Goal: Information Seeking & Learning: Understand process/instructions

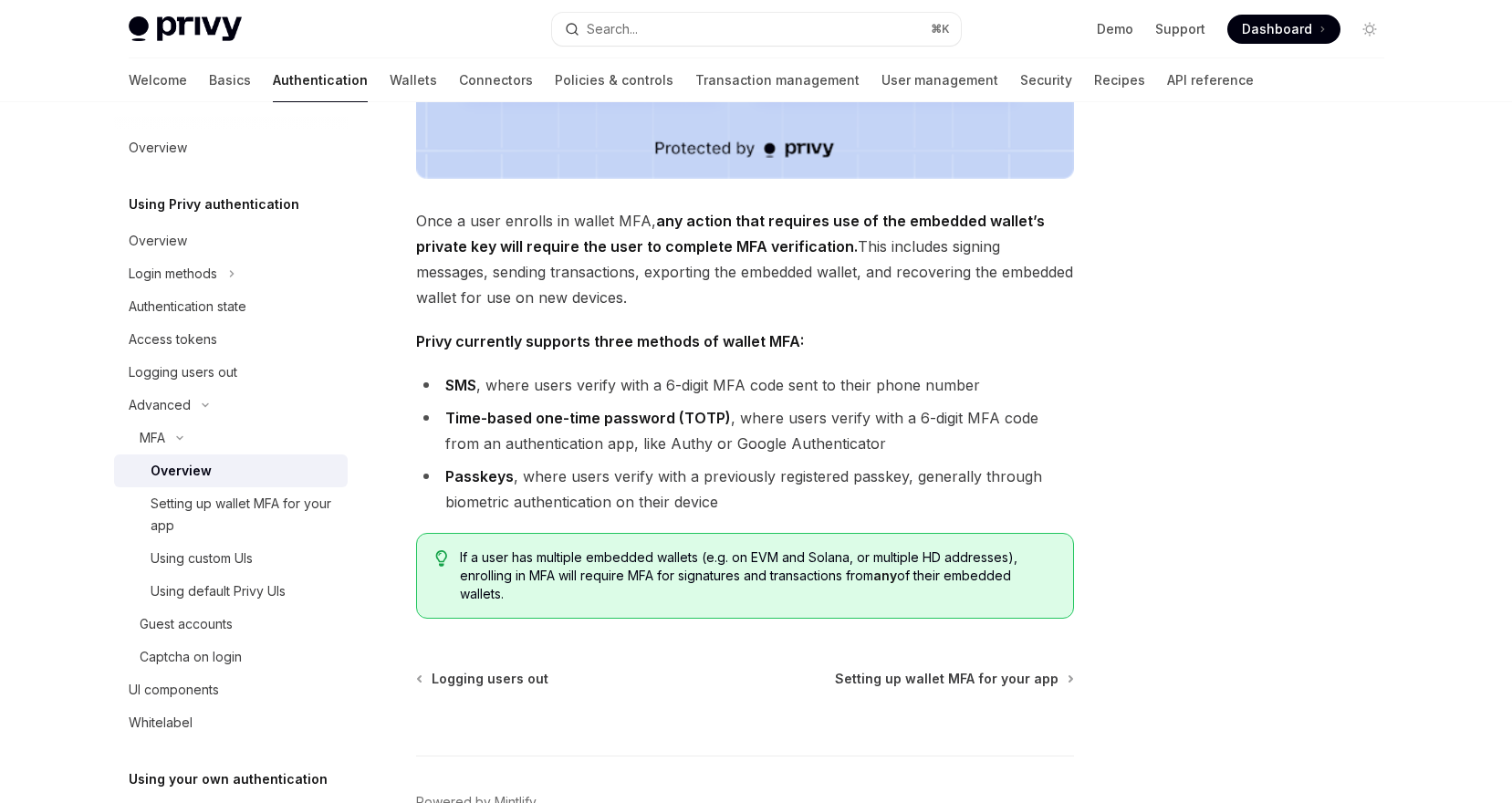
scroll to position [737, 0]
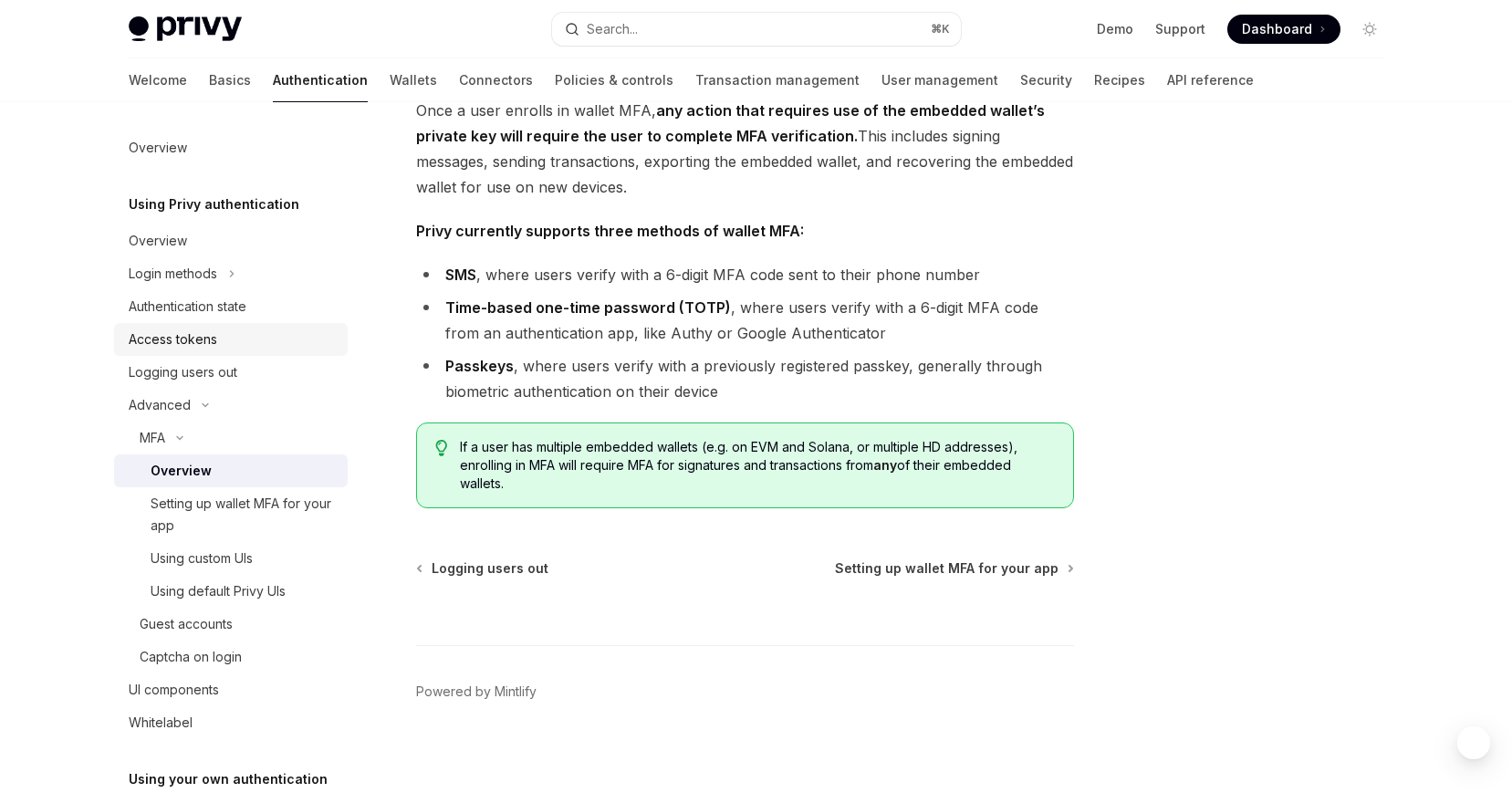
click at [225, 352] on link "Access tokens" at bounding box center [231, 339] width 234 height 33
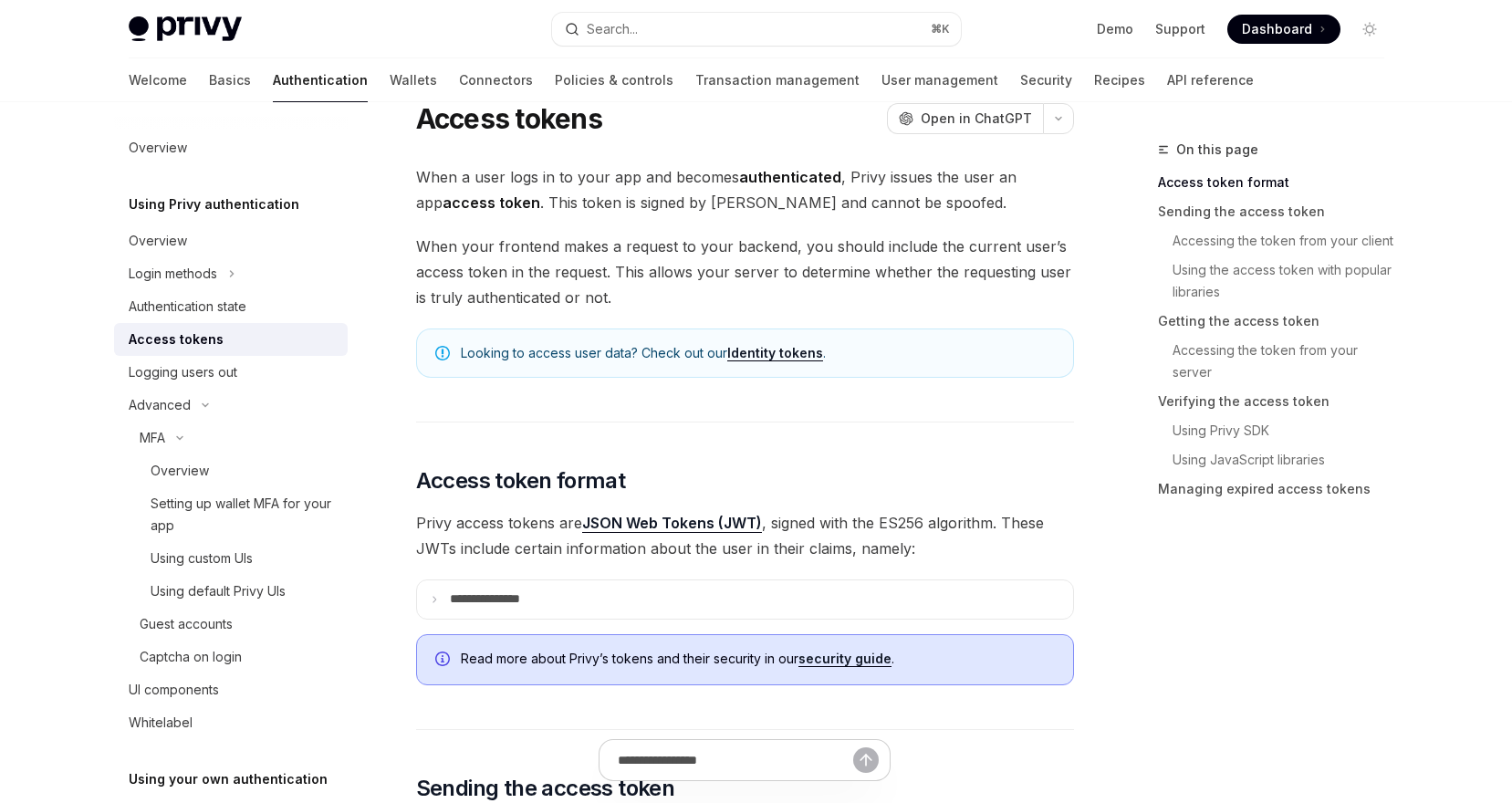
scroll to position [86, 0]
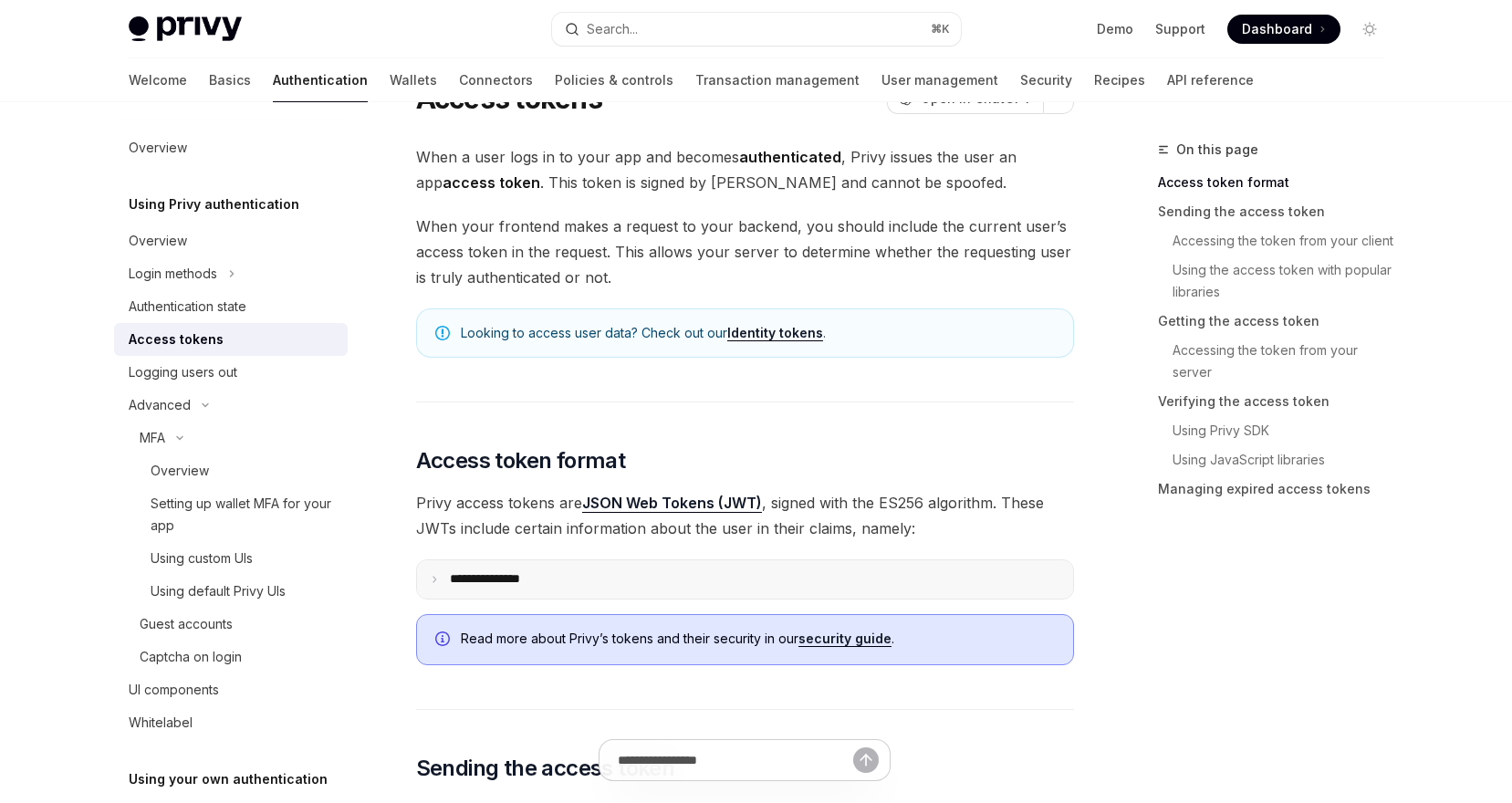
click at [437, 582] on icon at bounding box center [434, 579] width 9 height 9
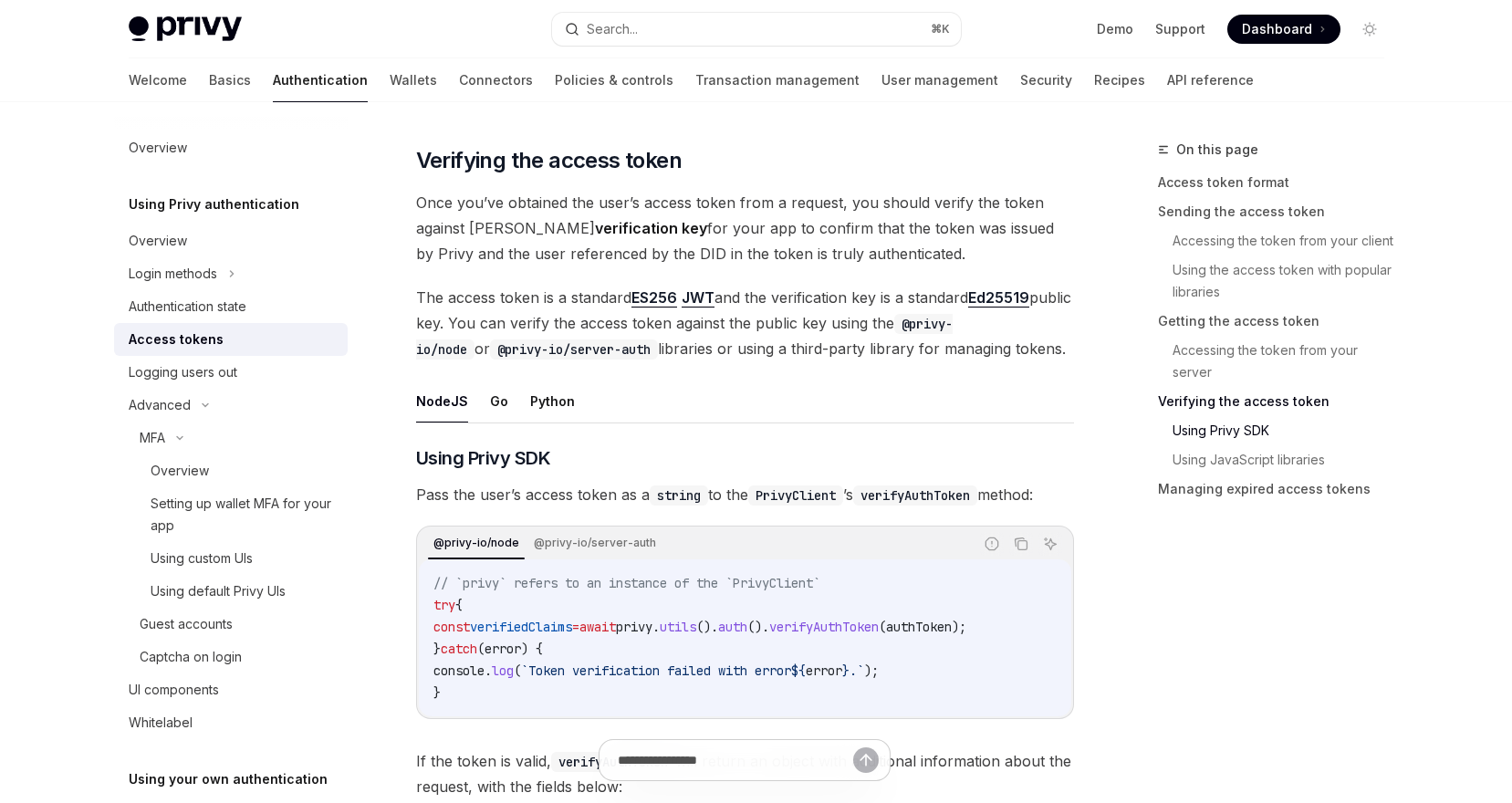
scroll to position [3196, 0]
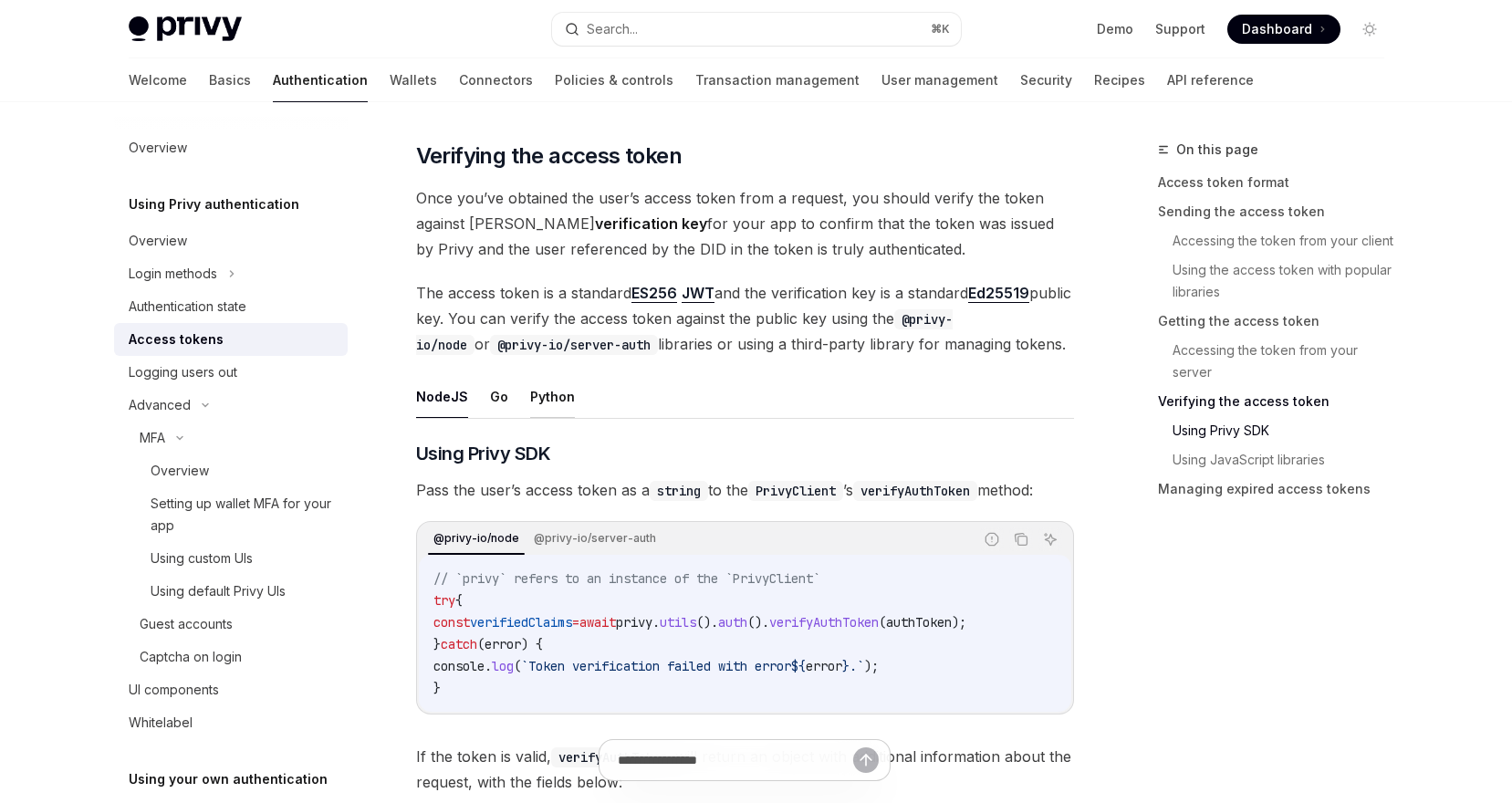
click at [563, 392] on button "Python" at bounding box center [552, 395] width 44 height 42
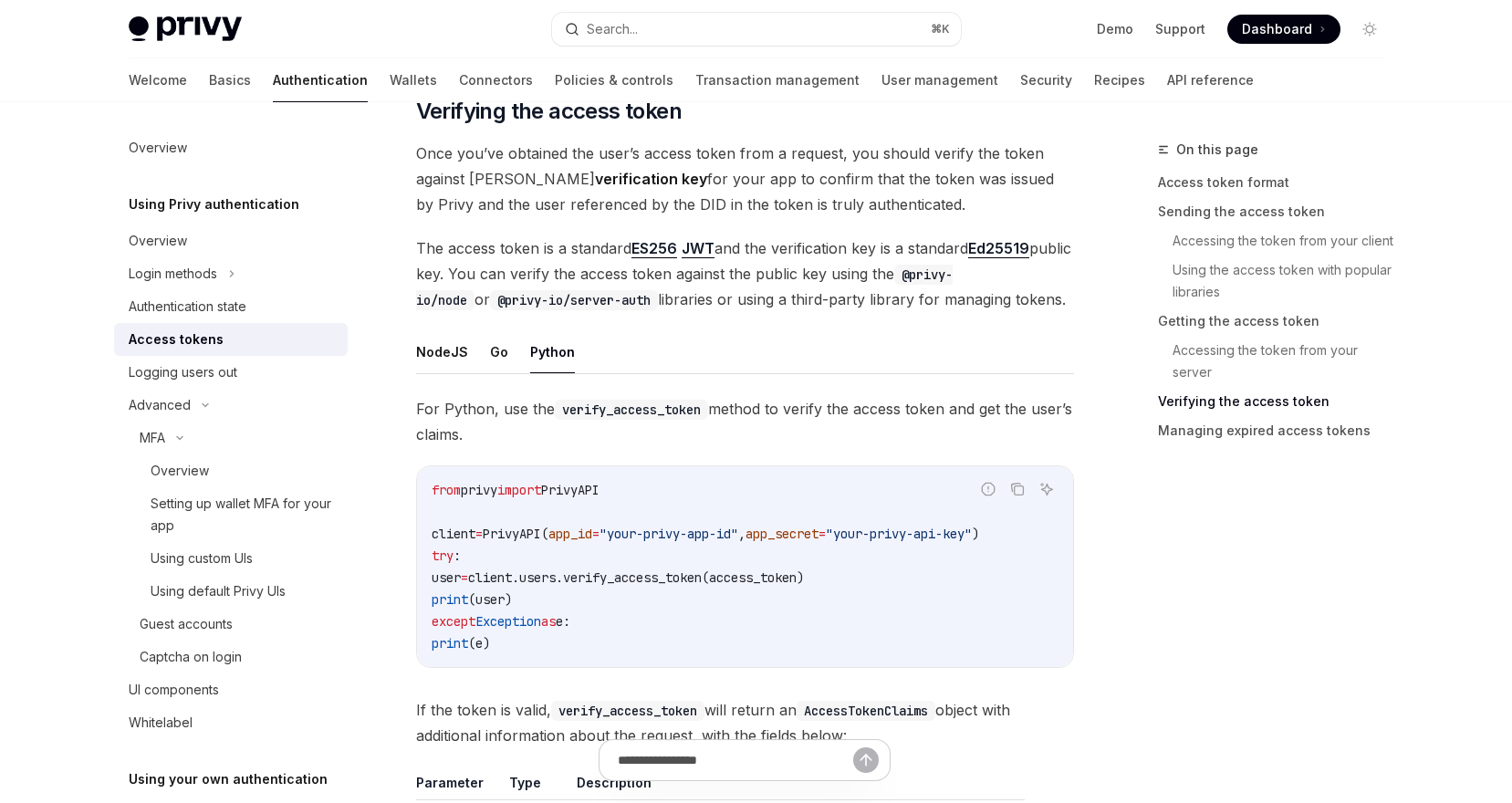
scroll to position [3242, 0]
click at [841, 584] on code "from privy import PrivyAPI client = PrivyAPI( app_id = "your-privy-app-id" , ap…" at bounding box center [745, 565] width 627 height 176
click at [804, 568] on span "client.users.verify_access_token(access_token)" at bounding box center [636, 575] width 336 height 16
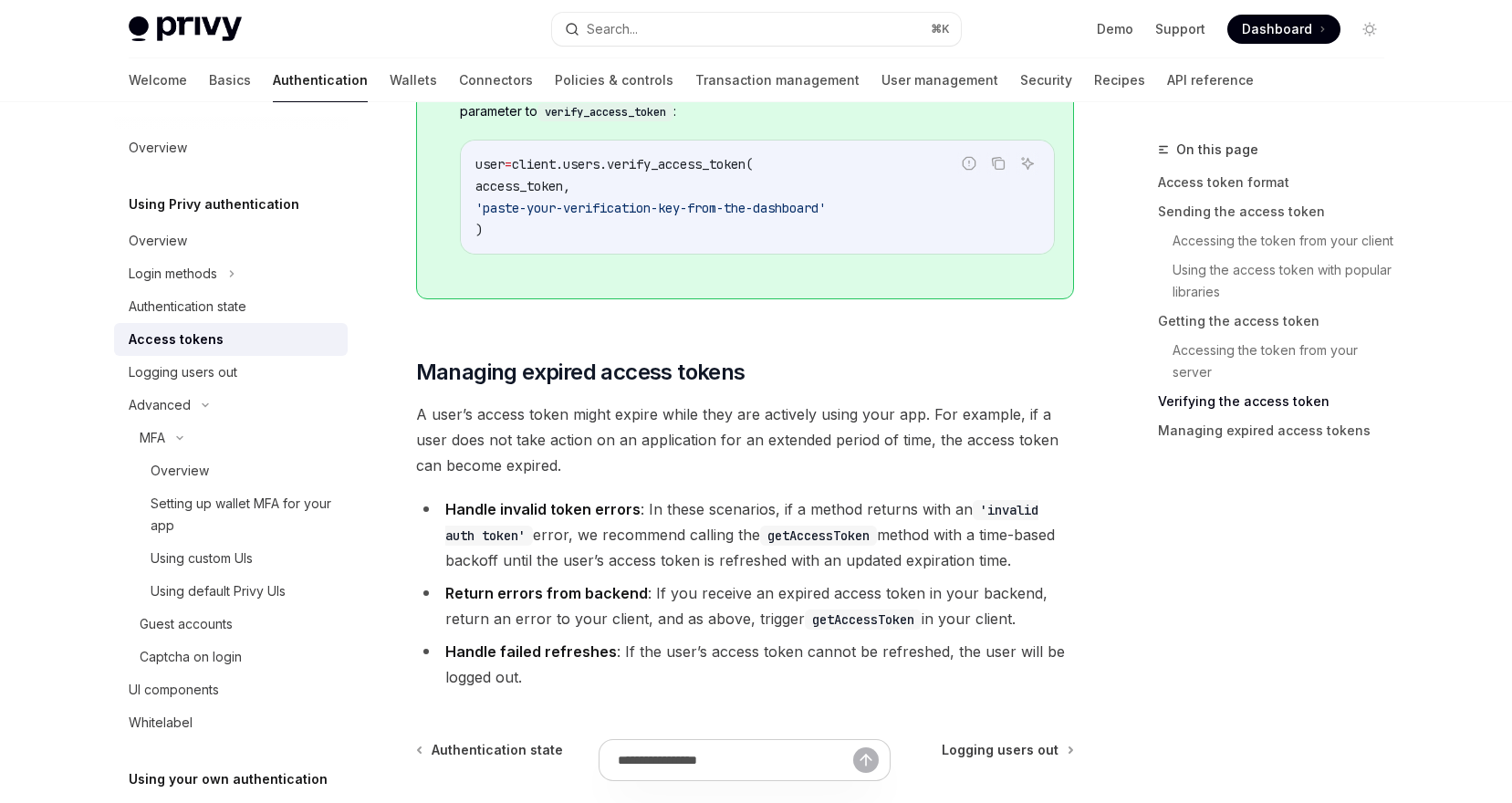
scroll to position [4363, 0]
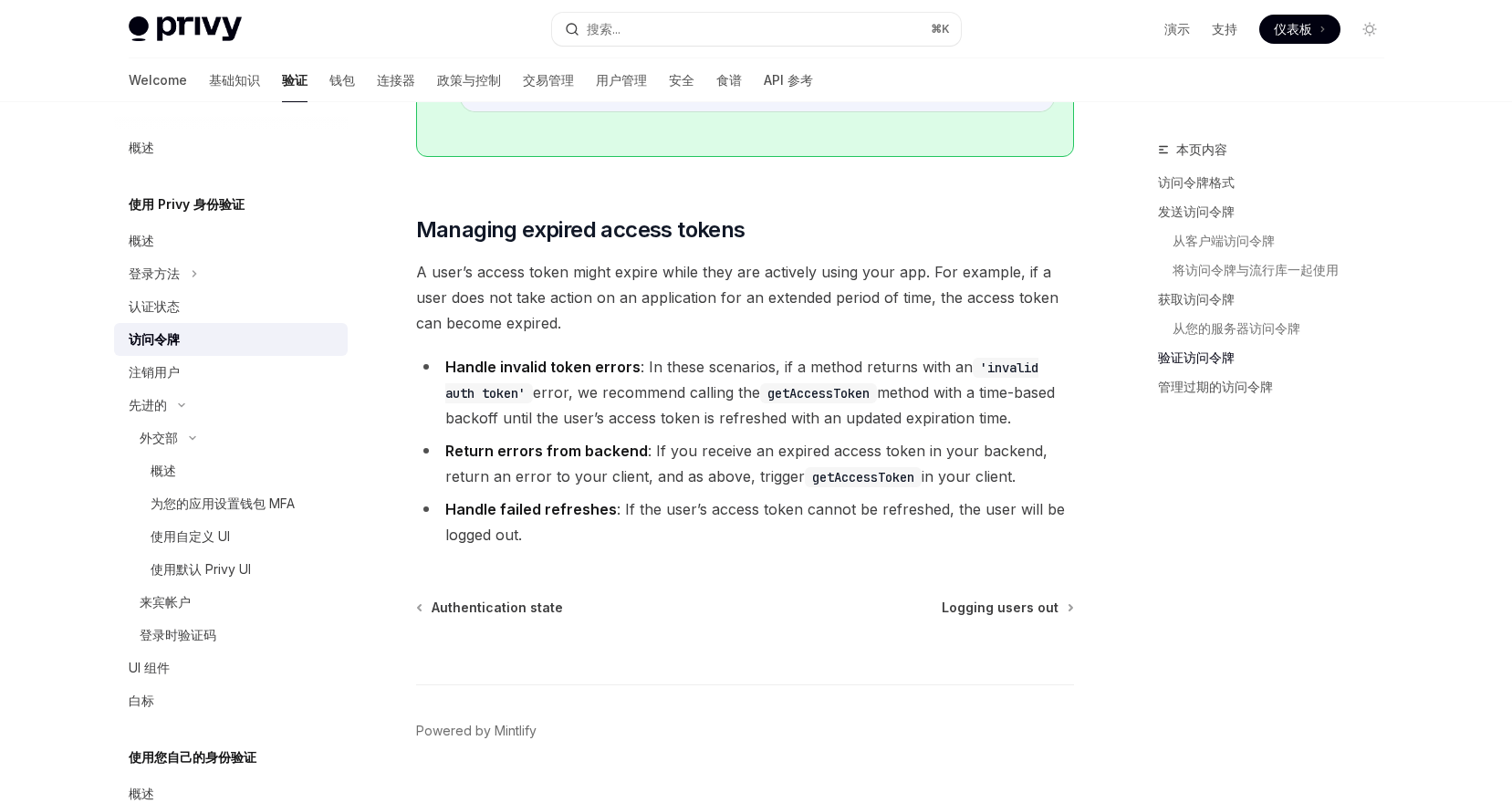
type textarea "*"
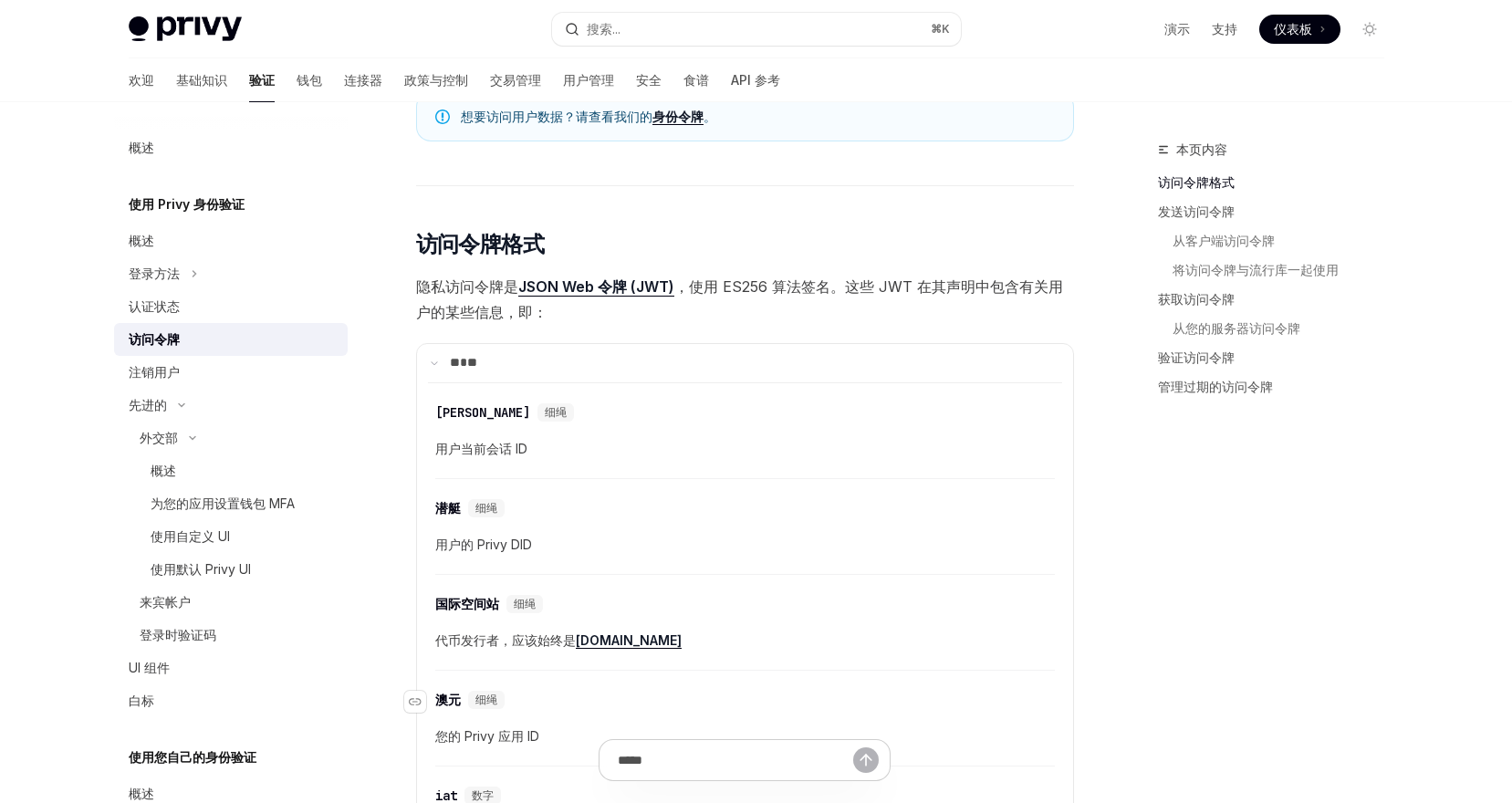
scroll to position [169, 0]
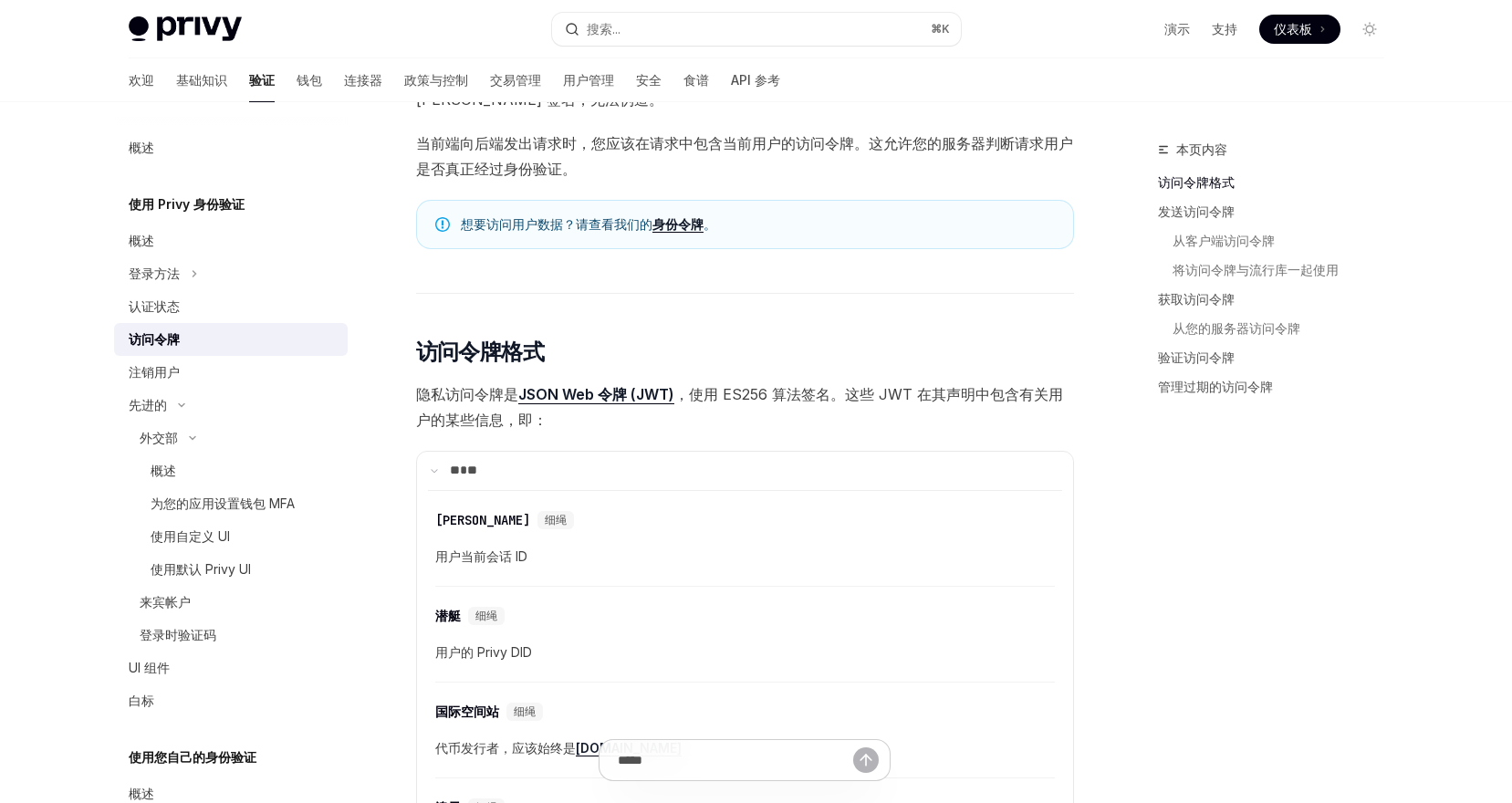
click at [748, 395] on font "，使用 ES256 算法签名。这些 JWT 在其声明中包含有关用户的某些信息，即：" at bounding box center [740, 407] width 647 height 43
click at [832, 410] on span "隐私访问令牌是 JSON Web 令牌 (JWT) ，使用 ES256 算法签名。这些 JWT 在其声明中包含有关用户的某些信息，即：" at bounding box center [745, 407] width 658 height 51
click at [759, 396] on font "，使用 ES256 算法签名。这些 JWT 在其声明中包含有关用户的某些信息，即：" at bounding box center [740, 407] width 647 height 43
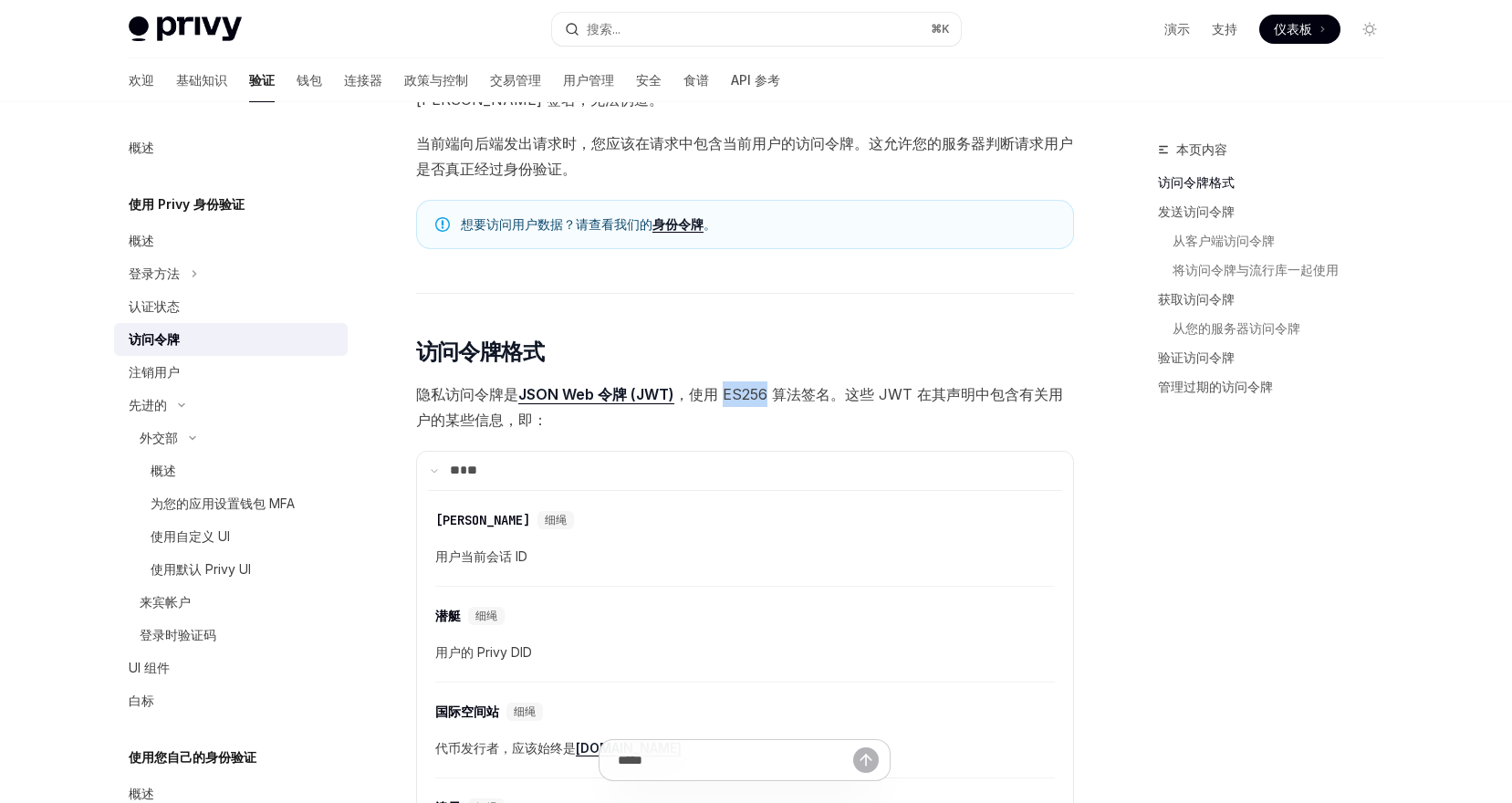
copy font "ES256"
click at [749, 390] on font "，使用 ES256 算法签名。这些 JWT 在其声明中包含有关用户的某些信息，即：" at bounding box center [740, 407] width 647 height 43
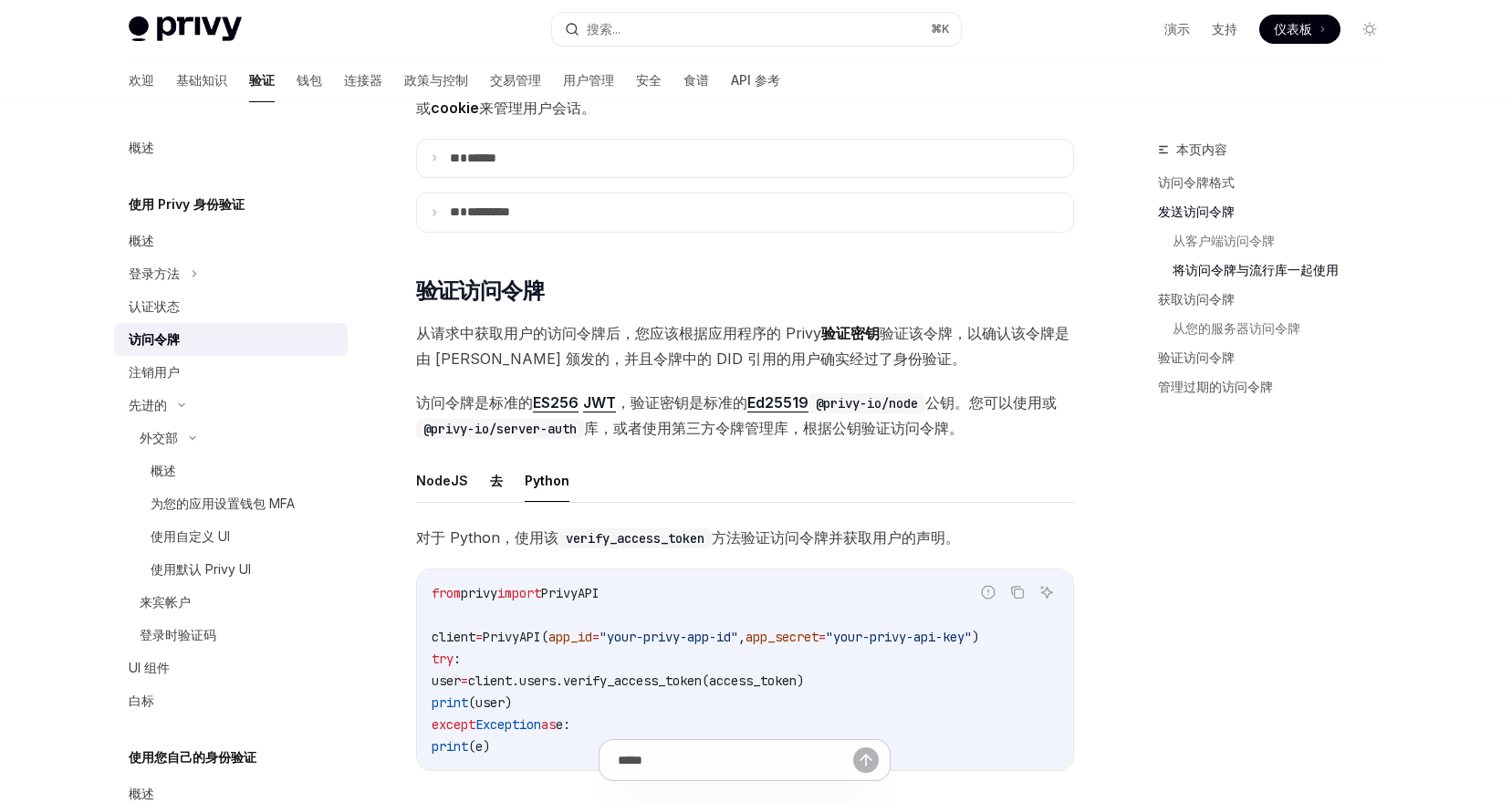
scroll to position [3367, 0]
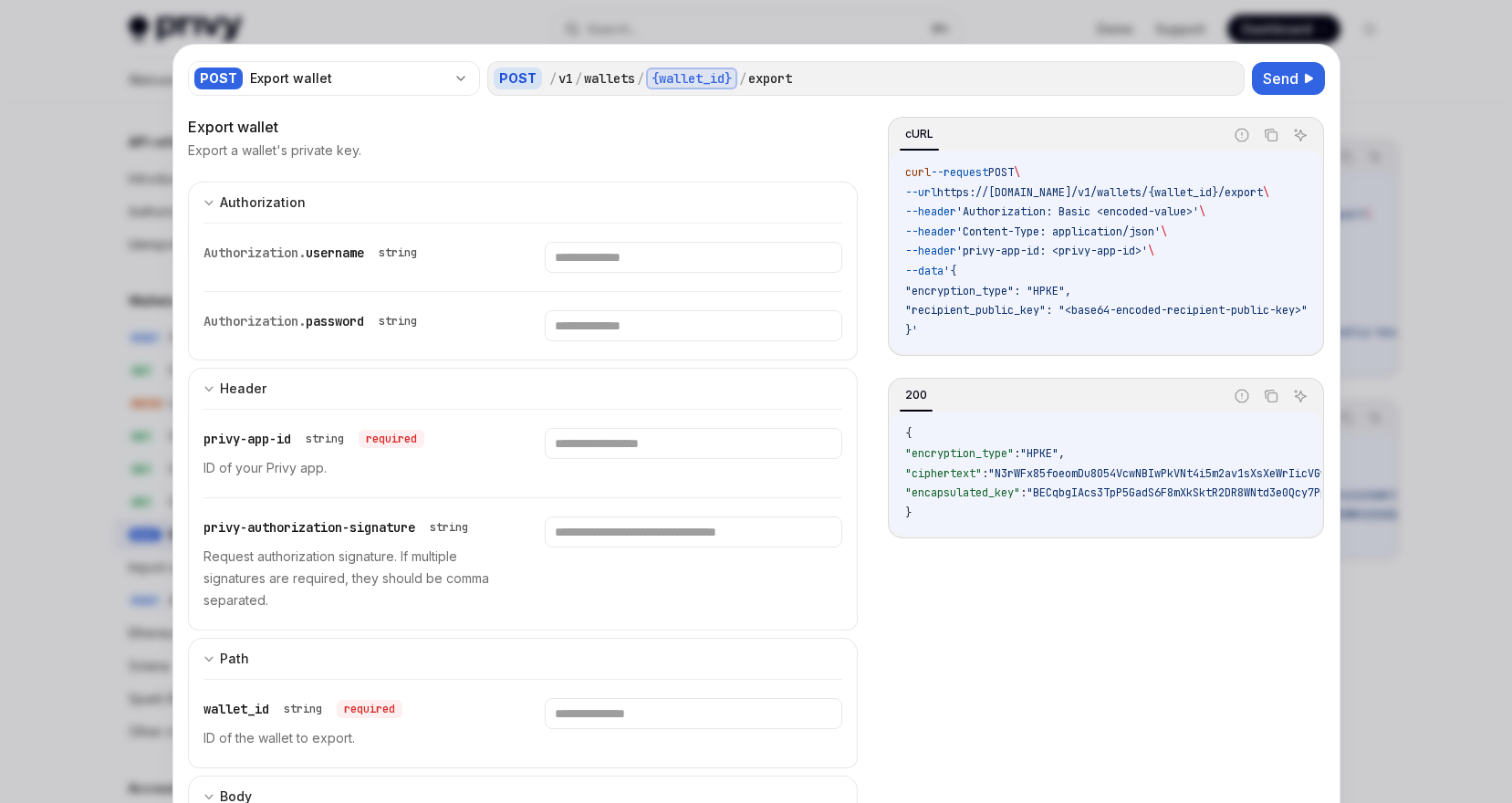
scroll to position [0, 56]
